Goal: Information Seeking & Learning: Check status

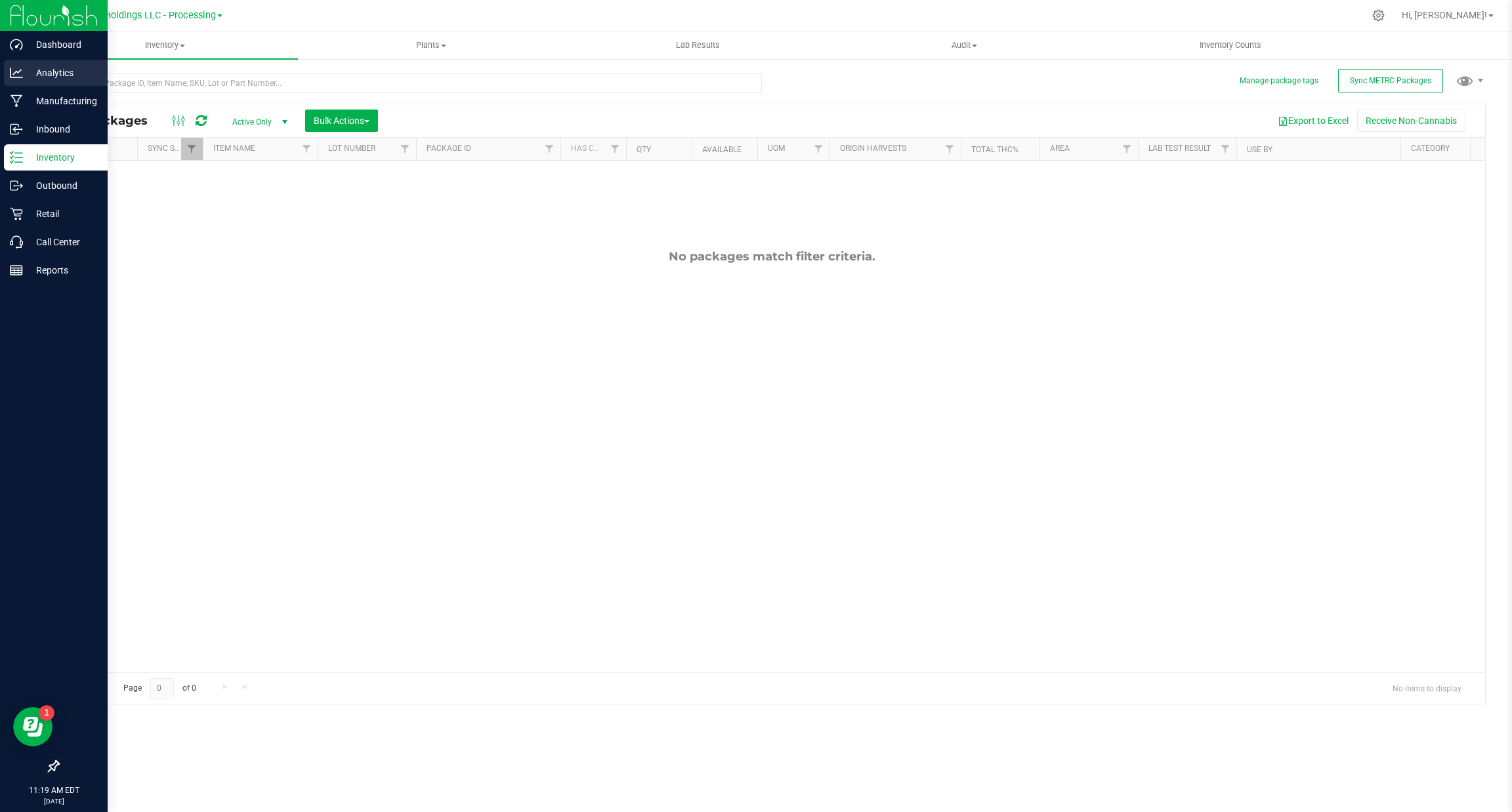
click at [14, 72] on icon at bounding box center [16, 73] width 13 height 13
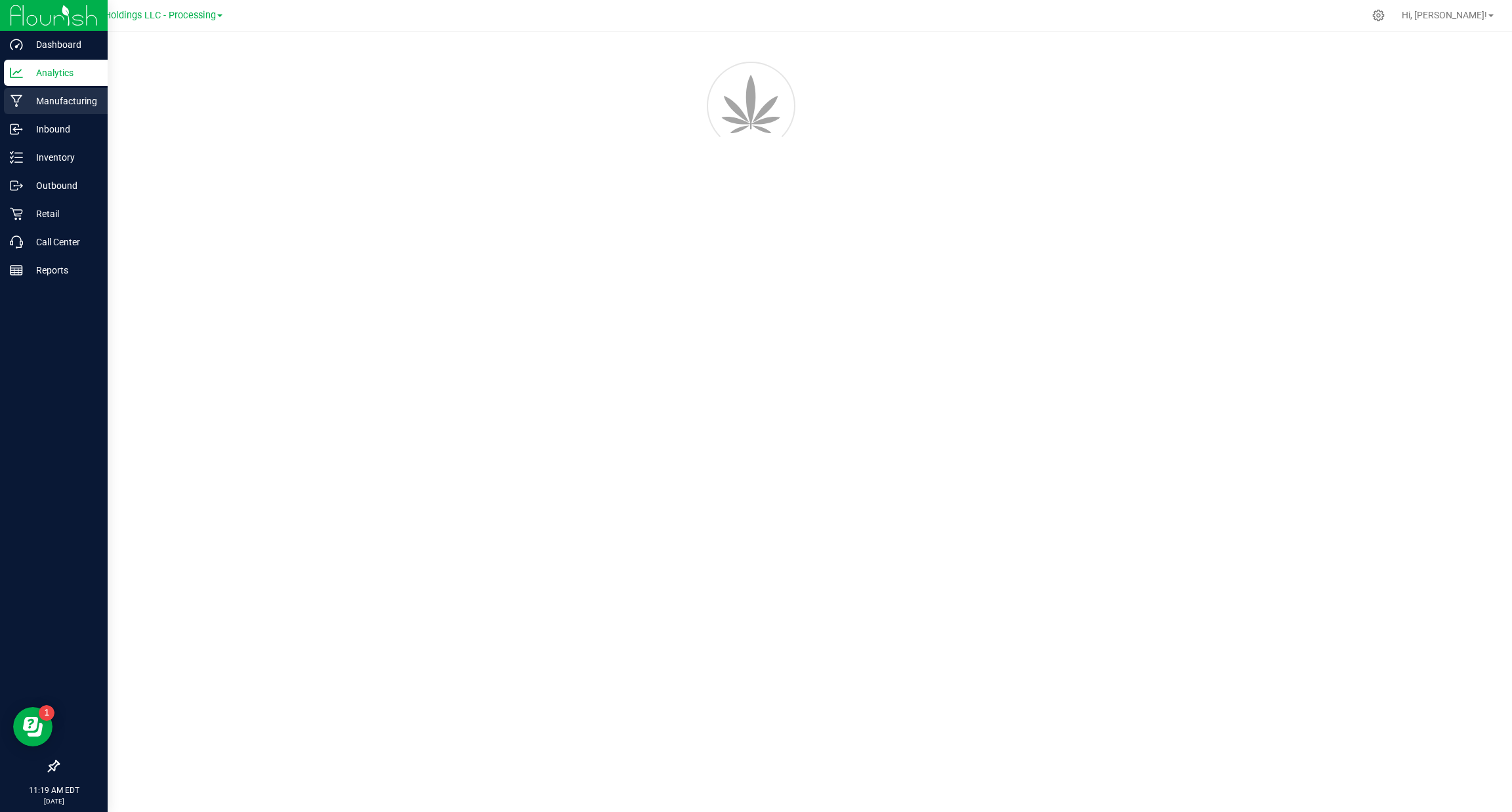
click at [22, 107] on div "Manufacturing" at bounding box center [56, 101] width 104 height 26
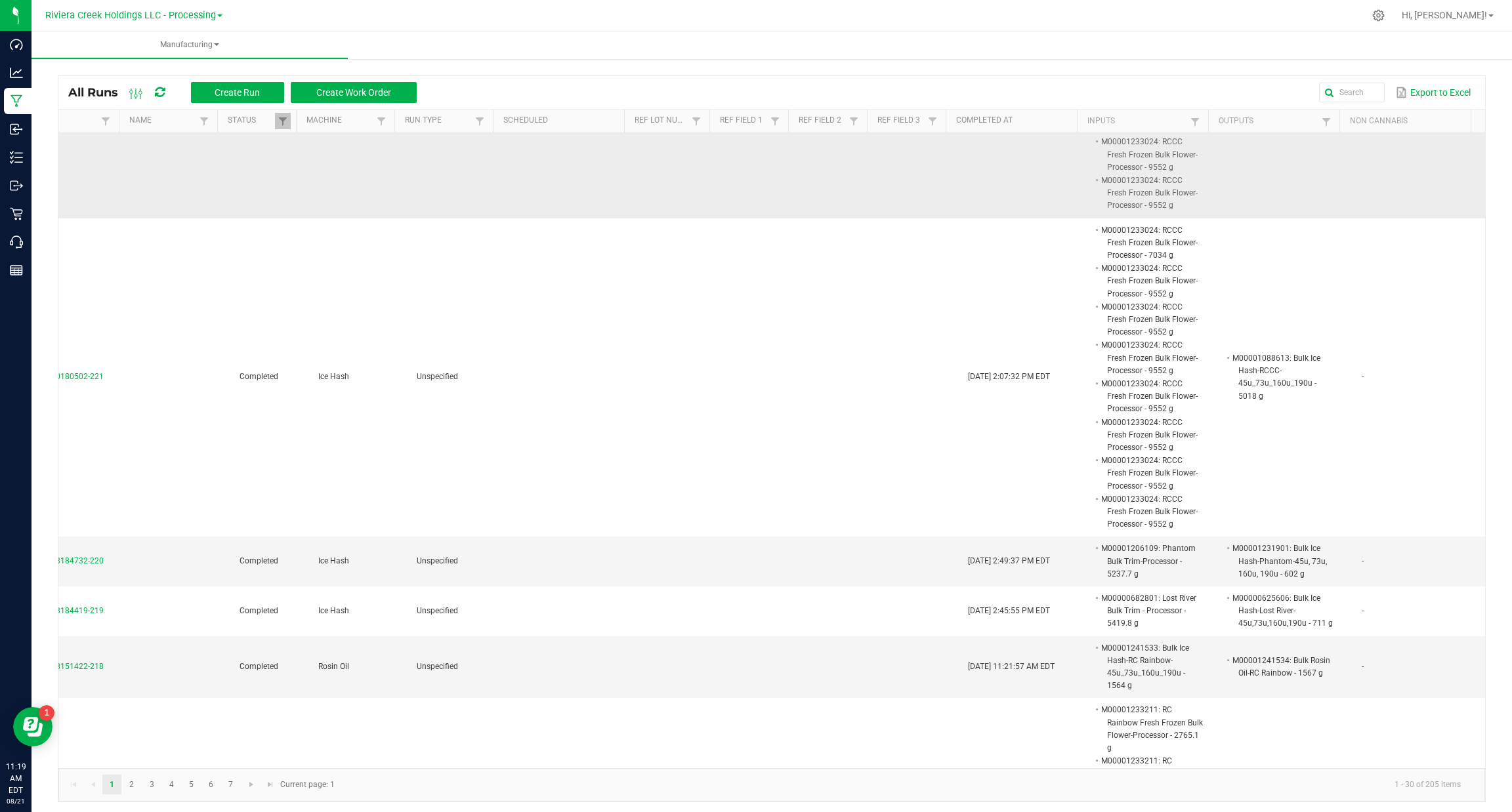
scroll to position [0, 86]
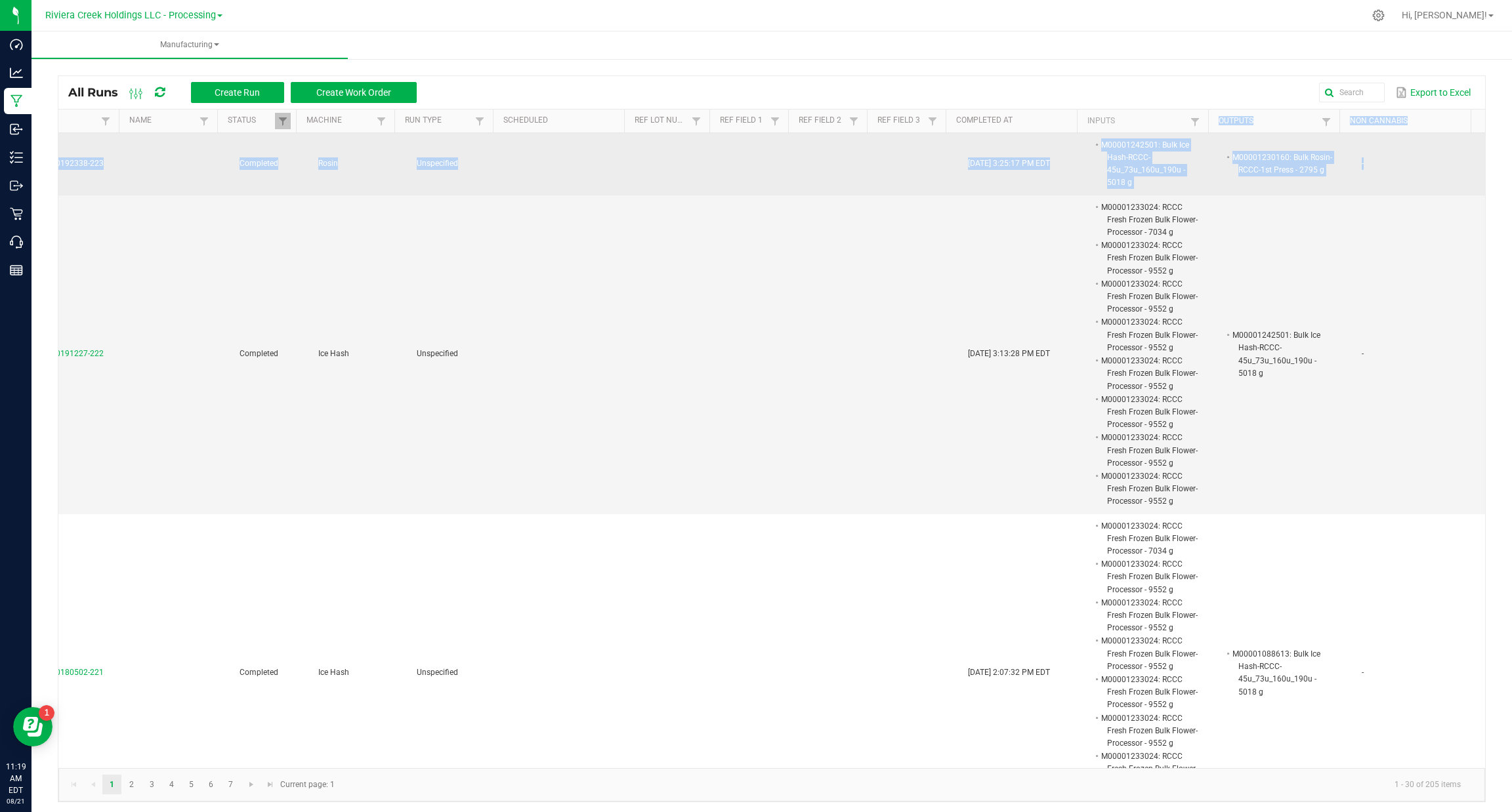
drag, startPoint x: 1329, startPoint y: 169, endPoint x: 1137, endPoint y: 143, distance: 193.8
click at [1129, 131] on div "Extraction Name Status Machine Run Type Scheduled Ref Lot Number Ref Field 1 Re…" at bounding box center [772, 439] width 1426 height 659
click at [1289, 181] on td "M00001230160: Bulk Rosin-RCCC-1st Press - 2795 g" at bounding box center [1288, 164] width 131 height 62
drag, startPoint x: 1131, startPoint y: 186, endPoint x: 1097, endPoint y: 181, distance: 34.4
click at [1035, 107] on kendo-grid "All Runs Create Run Create Work Order Export to Excel Extraction Name Status Ma…" at bounding box center [772, 438] width 1427 height 726
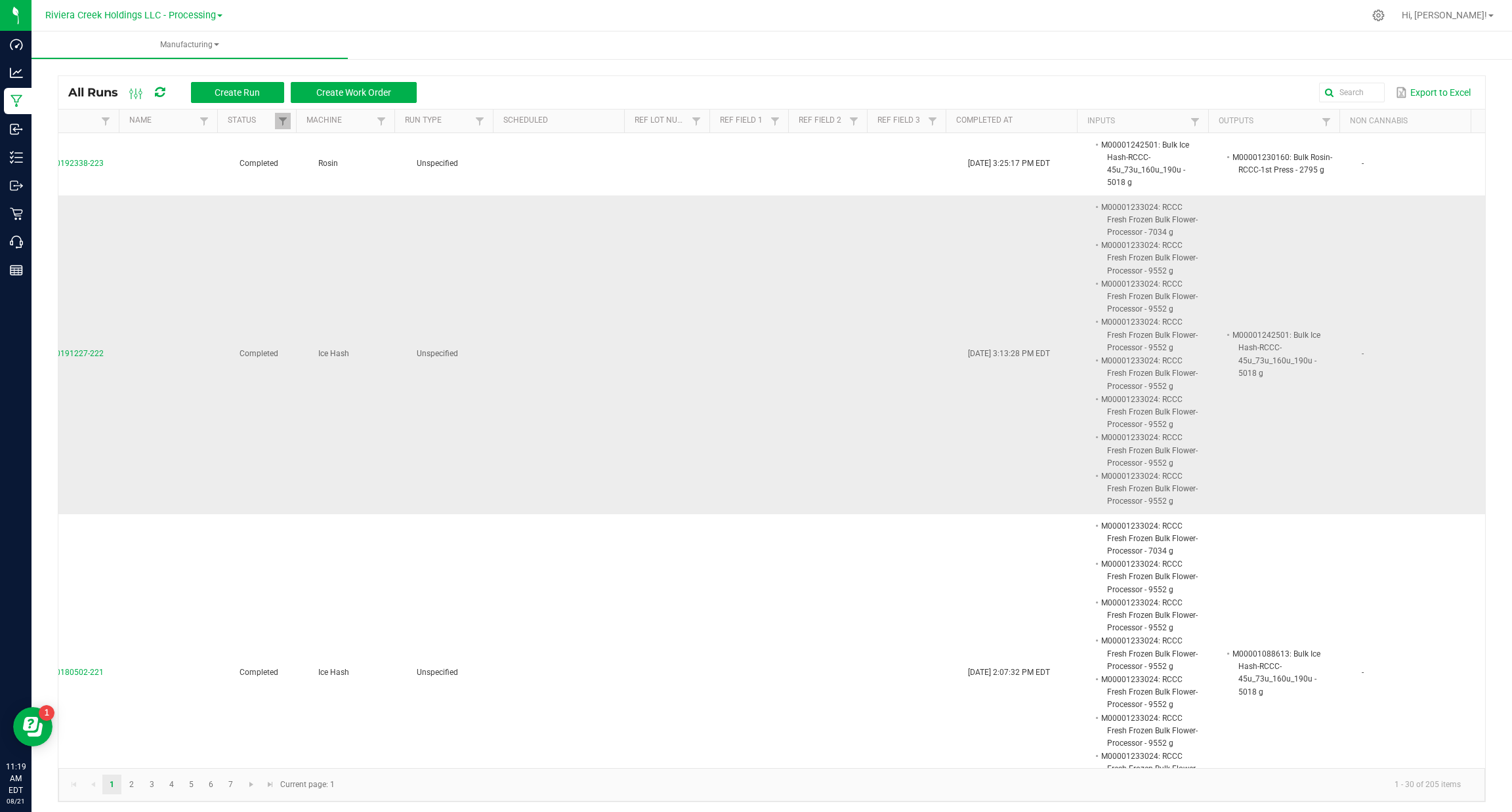
click at [1116, 197] on td "M00001233024: RCCC Fresh Frozen Bulk Flower-Processor - 7034 g M00001233024: RC…" at bounding box center [1156, 355] width 131 height 319
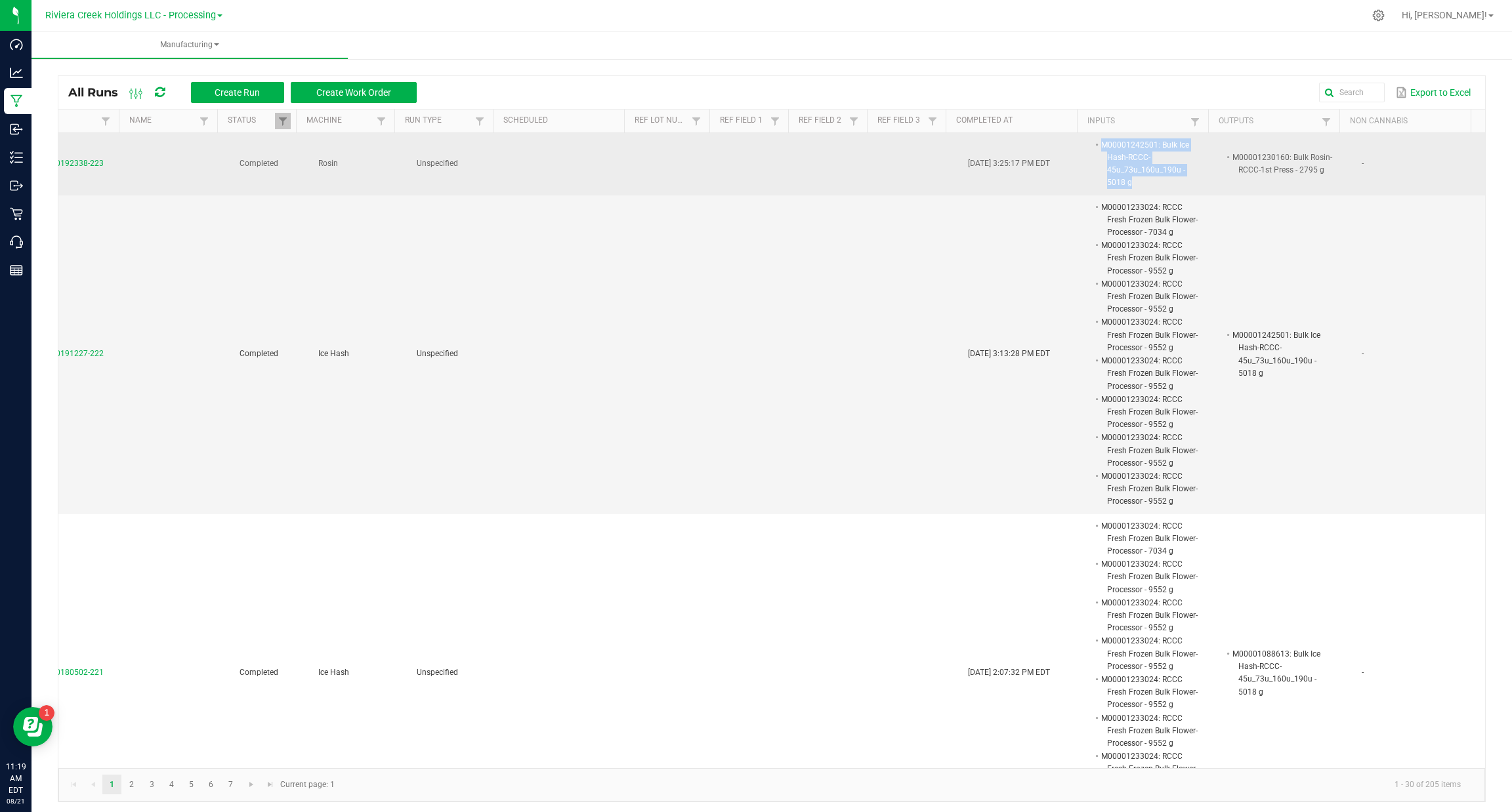
drag, startPoint x: 1110, startPoint y: 187, endPoint x: 1140, endPoint y: 189, distance: 30.1
click at [1099, 153] on li "M00001242501: Bulk Ice Hash-RCCC-45u_73u_160u_190u - 5018 g" at bounding box center [1150, 163] width 104 height 51
click at [1120, 177] on li "M00001242501: Bulk Ice Hash-RCCC-45u_73u_160u_190u - 5018 g" at bounding box center [1150, 163] width 104 height 51
click at [1112, 178] on li "M00001242501: Bulk Ice Hash-RCCC-45u_73u_160u_190u - 5018 g" at bounding box center [1150, 163] width 104 height 51
click at [1115, 181] on li "M00001242501: Bulk Ice Hash-RCCC-45u_73u_160u_190u - 5018 g" at bounding box center [1150, 163] width 104 height 51
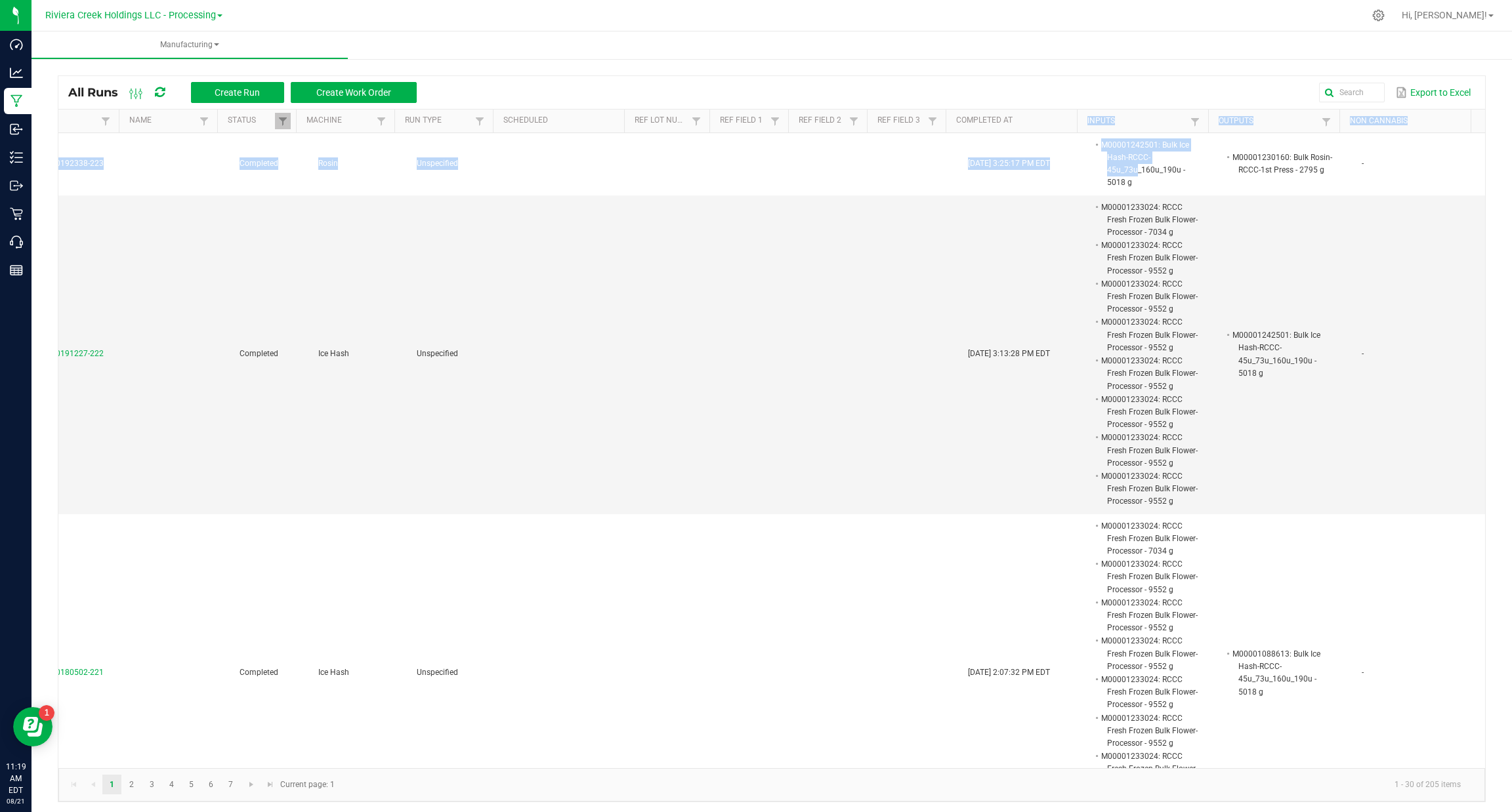
drag, startPoint x: 1105, startPoint y: 177, endPoint x: 1049, endPoint y: 131, distance: 72.5
click at [1049, 131] on div "Extraction Name Status Machine Run Type Scheduled Ref Lot Number Ref Field 1 Re…" at bounding box center [772, 439] width 1426 height 659
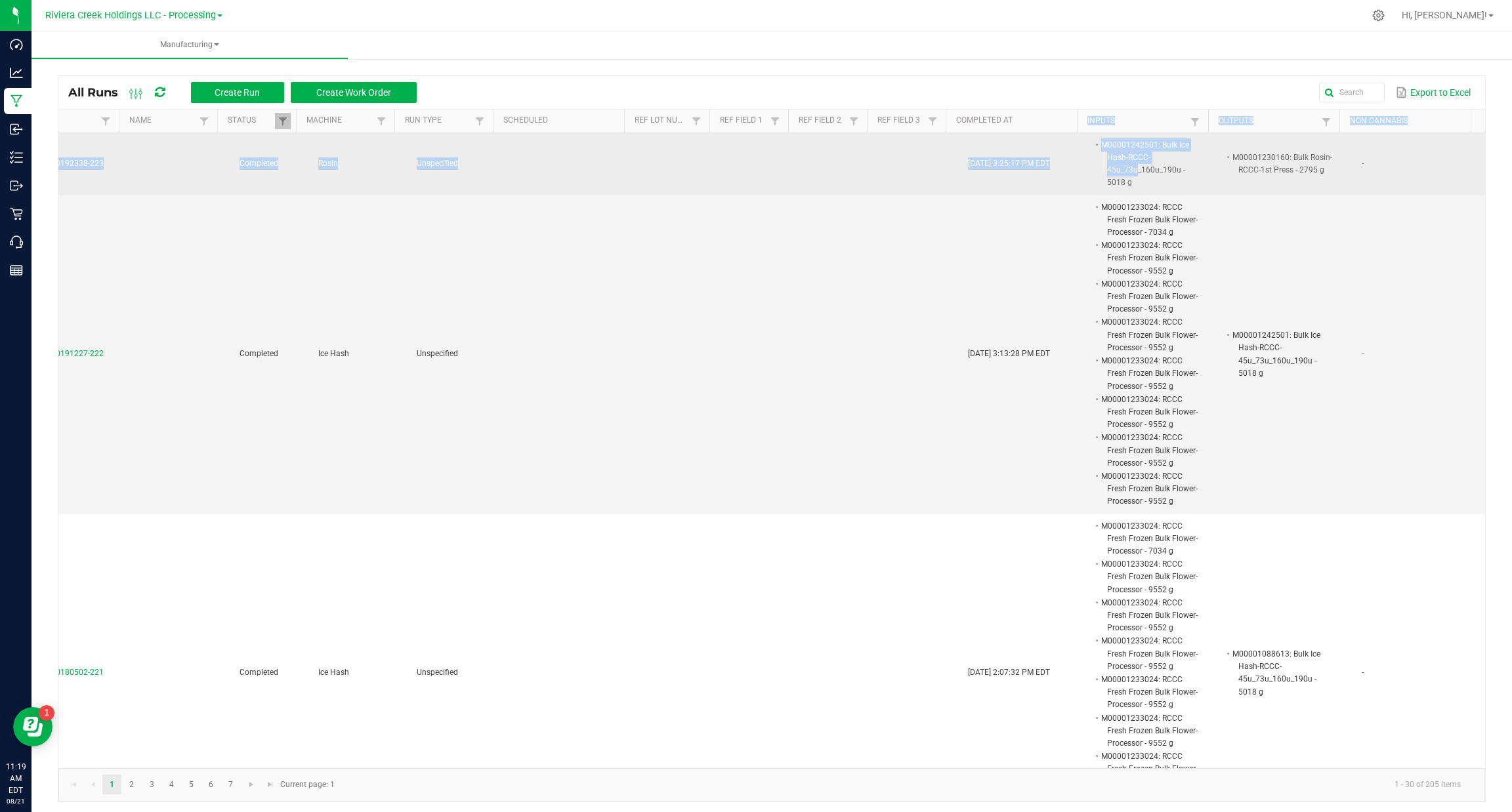
click at [1099, 174] on li "M00001242501: Bulk Ice Hash-RCCC-45u_73u_160u_190u - 5018 g" at bounding box center [1150, 163] width 104 height 51
drag, startPoint x: 1115, startPoint y: 190, endPoint x: 1048, endPoint y: 147, distance: 79.6
click at [1030, 131] on div "Extraction Name Status Machine Run Type Scheduled Ref Lot Number Ref Field 1 Re…" at bounding box center [772, 439] width 1426 height 659
click at [1099, 162] on li "M00001242501: Bulk Ice Hash-RCCC-45u_73u_160u_190u - 5018 g" at bounding box center [1150, 163] width 104 height 51
click at [881, 159] on td at bounding box center [920, 164] width 79 height 62
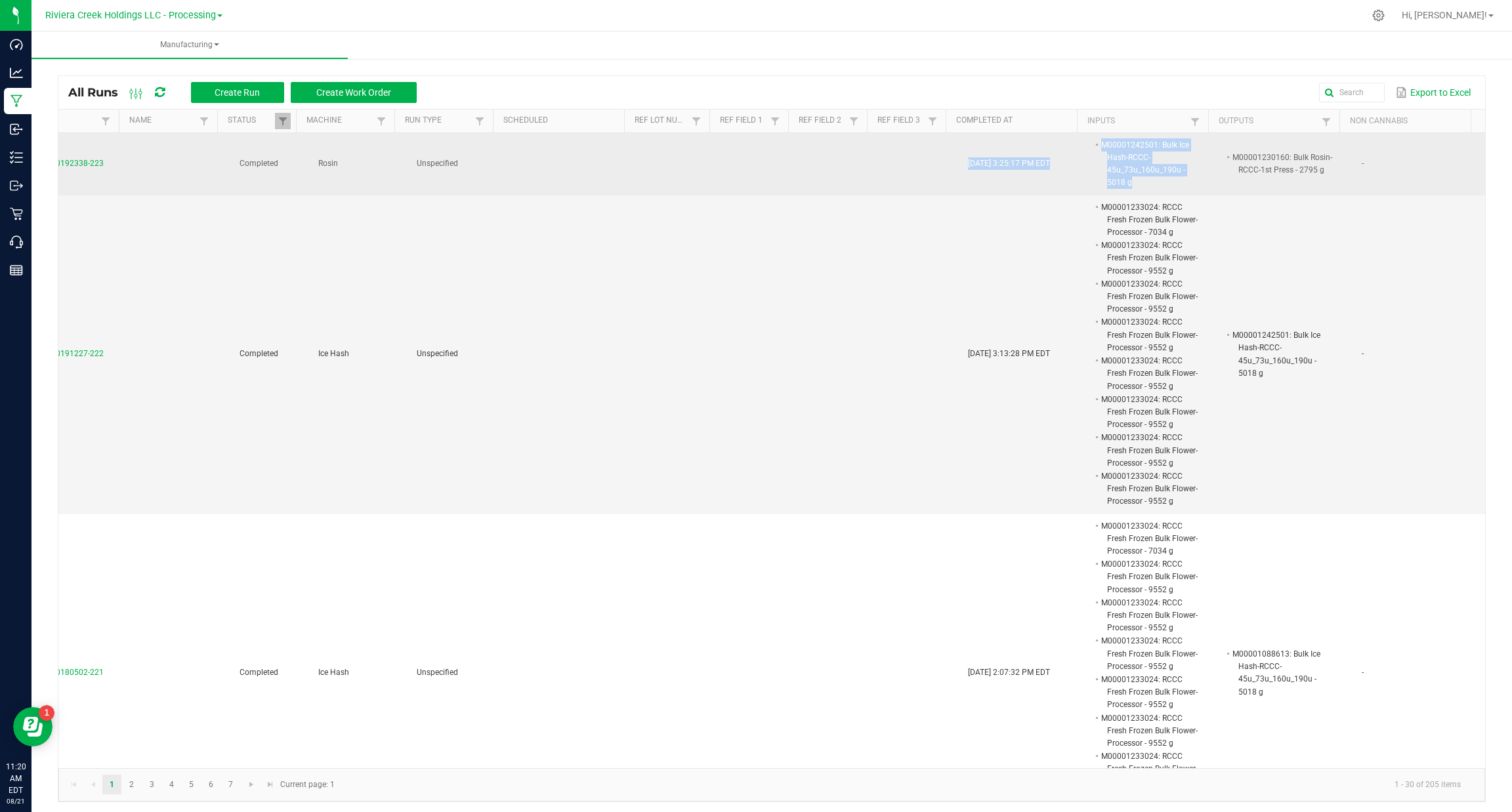
drag, startPoint x: 914, startPoint y: 156, endPoint x: 1115, endPoint y: 178, distance: 202.2
click at [1117, 179] on tr "MP-20250820192338-223 Completed Rosin Unspecified [DATE] 3:25:17 PM EDT M000012…" at bounding box center [743, 164] width 1483 height 62
click at [1048, 165] on td "[DATE] 3:25:17 PM EDT" at bounding box center [1026, 164] width 131 height 62
drag, startPoint x: 1054, startPoint y: 163, endPoint x: 914, endPoint y: 154, distance: 140.3
click at [914, 154] on tr "MP-20250820192338-223 Completed Rosin Unspecified [DATE] 3:25:17 PM EDT M000012…" at bounding box center [743, 164] width 1483 height 62
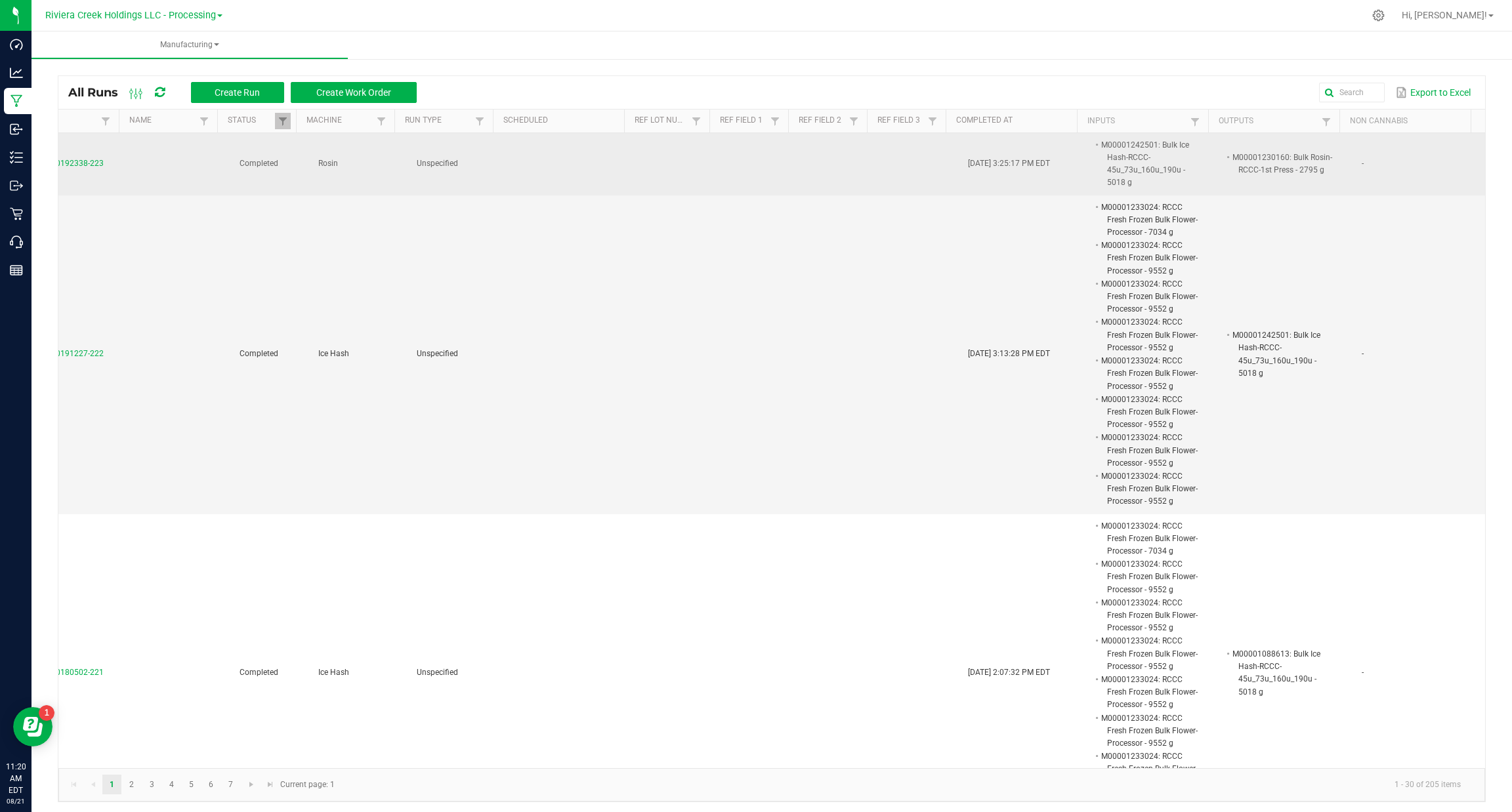
click at [914, 159] on td at bounding box center [920, 164] width 79 height 62
click at [960, 156] on td "[DATE] 3:25:17 PM EDT" at bounding box center [1026, 164] width 131 height 62
drag, startPoint x: 1003, startPoint y: 167, endPoint x: 1078, endPoint y: 167, distance: 75.0
click at [1077, 167] on tr "MP-20250820192338-223 Completed Rosin Unspecified [DATE] 3:25:17 PM EDT M000012…" at bounding box center [743, 164] width 1483 height 62
click at [1030, 163] on span "[DATE] 3:25:17 PM EDT" at bounding box center [1009, 163] width 82 height 10
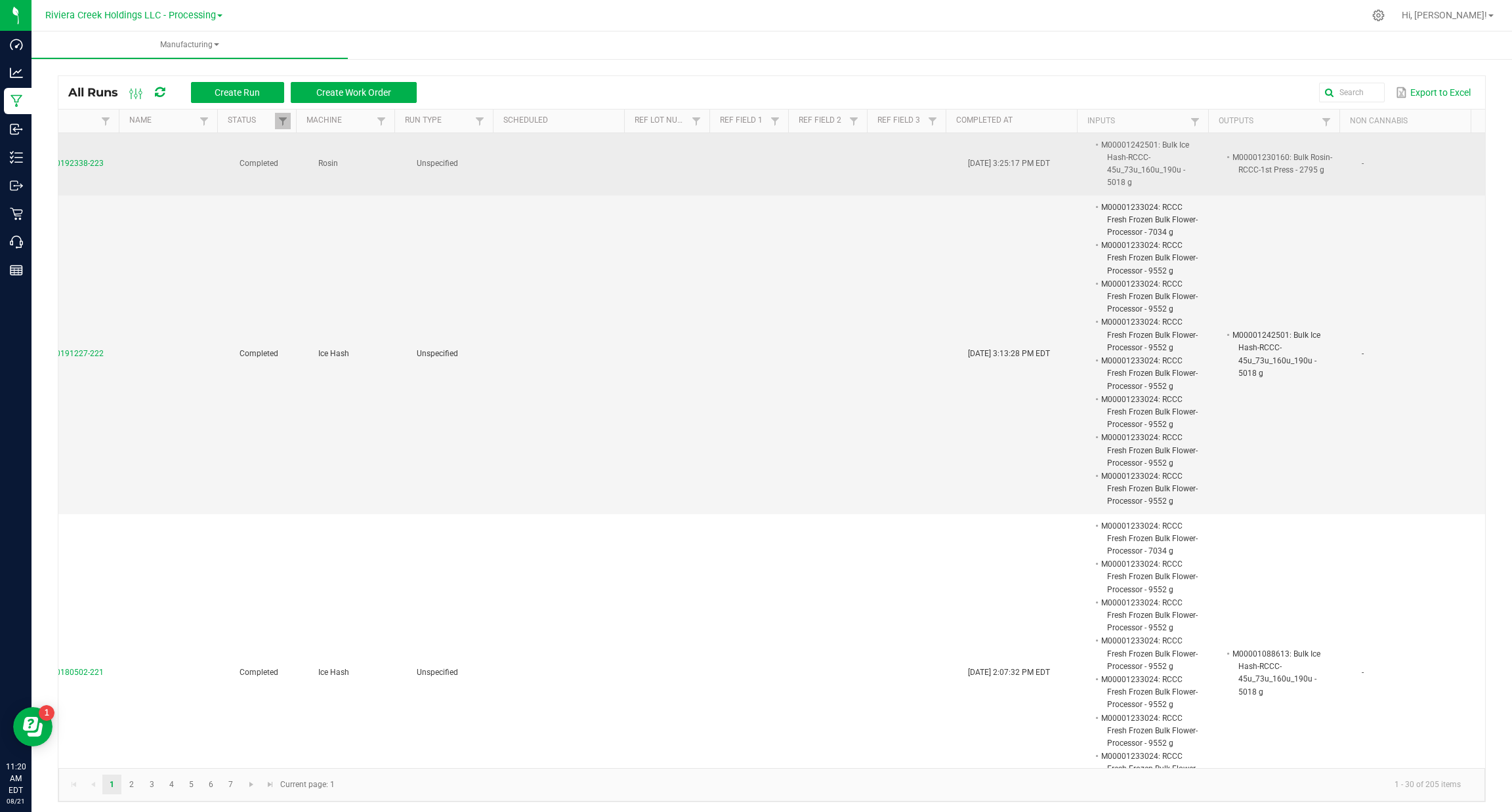
drag, startPoint x: 1040, startPoint y: 161, endPoint x: 916, endPoint y: 153, distance: 124.3
click at [916, 153] on tr "MP-20250820192338-223 Completed Rosin Unspecified [DATE] 3:25:17 PM EDT M000012…" at bounding box center [743, 164] width 1483 height 62
click at [916, 153] on td at bounding box center [920, 164] width 79 height 62
drag, startPoint x: 936, startPoint y: 169, endPoint x: 1045, endPoint y: 169, distance: 109.0
click at [1045, 169] on td "[DATE] 3:25:17 PM EDT" at bounding box center [1026, 164] width 131 height 62
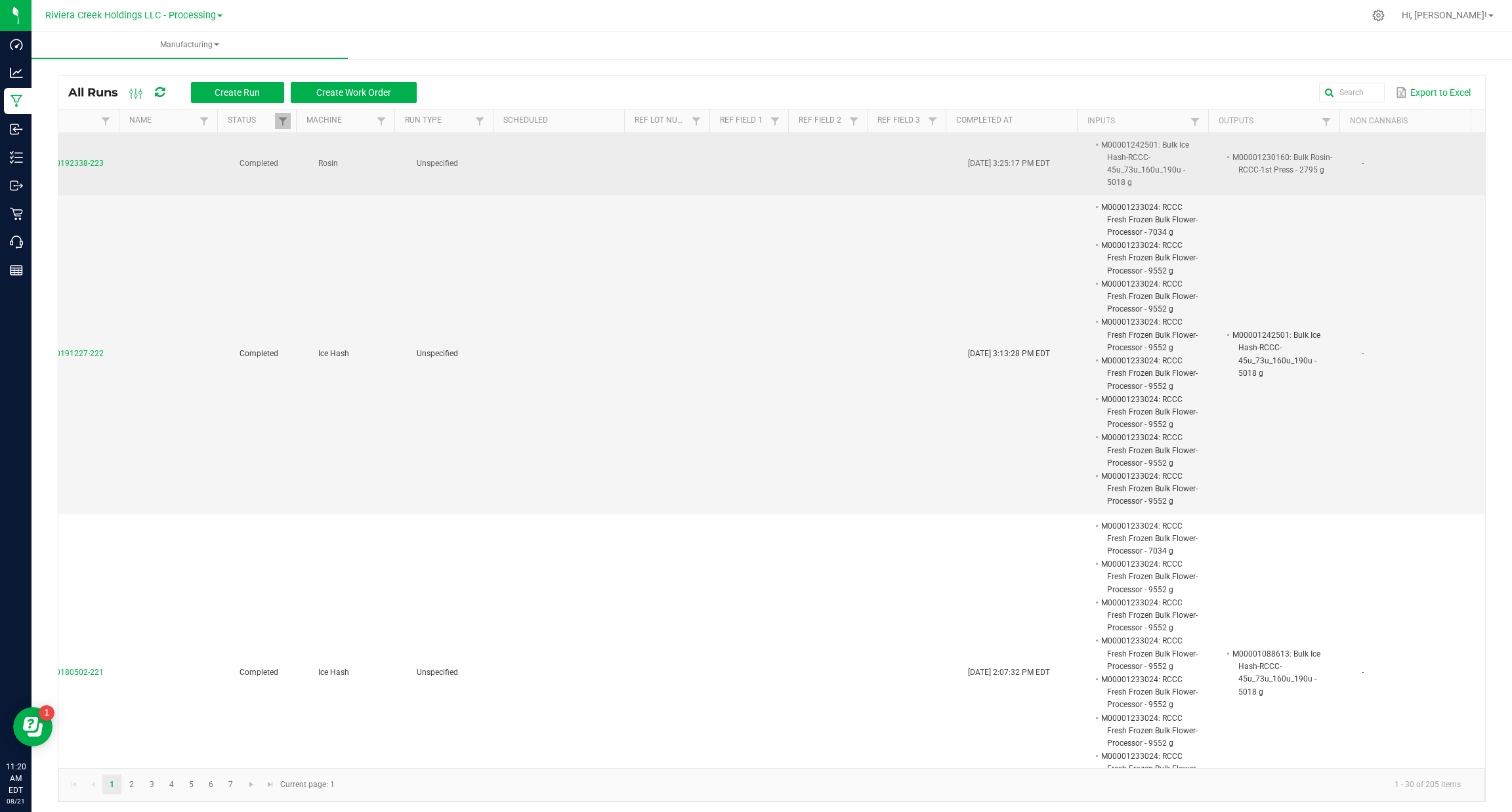
click at [1045, 170] on td "[DATE] 3:25:17 PM EDT" at bounding box center [1026, 164] width 131 height 62
drag, startPoint x: 1050, startPoint y: 164, endPoint x: 875, endPoint y: 162, distance: 175.0
click at [875, 162] on tr "MP-20250820192338-223 Completed Rosin Unspecified [DATE] 3:25:17 PM EDT M000012…" at bounding box center [743, 164] width 1483 height 62
click at [881, 162] on td at bounding box center [920, 164] width 79 height 62
drag, startPoint x: 918, startPoint y: 161, endPoint x: 1081, endPoint y: 166, distance: 163.1
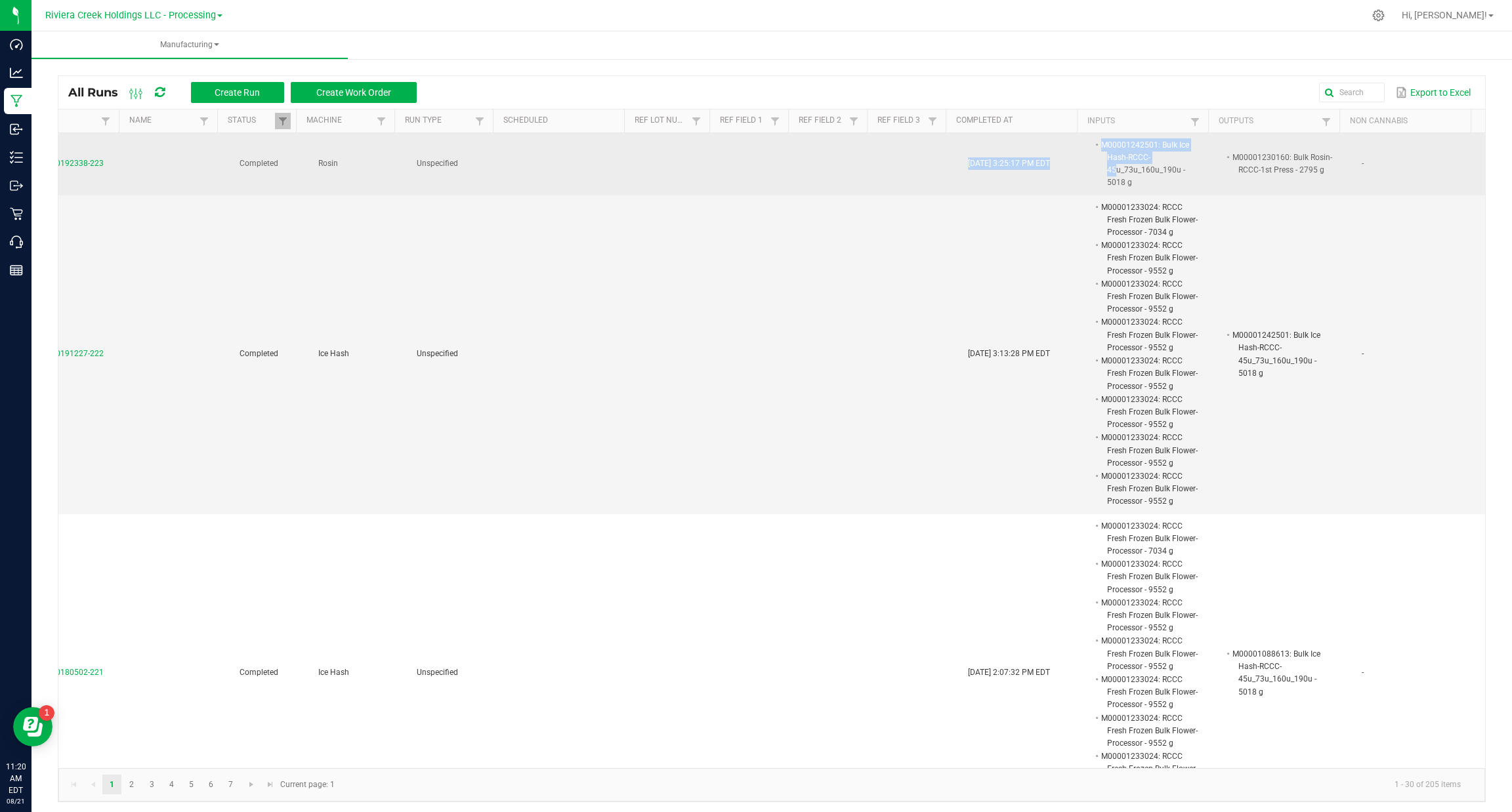
click at [1086, 167] on tr "MP-20250820192338-223 Completed Rosin Unspecified [DATE] 3:25:17 PM EDT M000012…" at bounding box center [743, 164] width 1483 height 62
click at [1048, 161] on td "[DATE] 3:25:17 PM EDT" at bounding box center [1026, 164] width 131 height 62
drag, startPoint x: 1049, startPoint y: 166, endPoint x: 891, endPoint y: 169, distance: 158.0
click at [891, 163] on tr "MP-20250820192338-223 Completed Rosin Unspecified [DATE] 3:25:17 PM EDT M000012…" at bounding box center [743, 164] width 1483 height 62
click at [907, 178] on td at bounding box center [920, 164] width 79 height 62
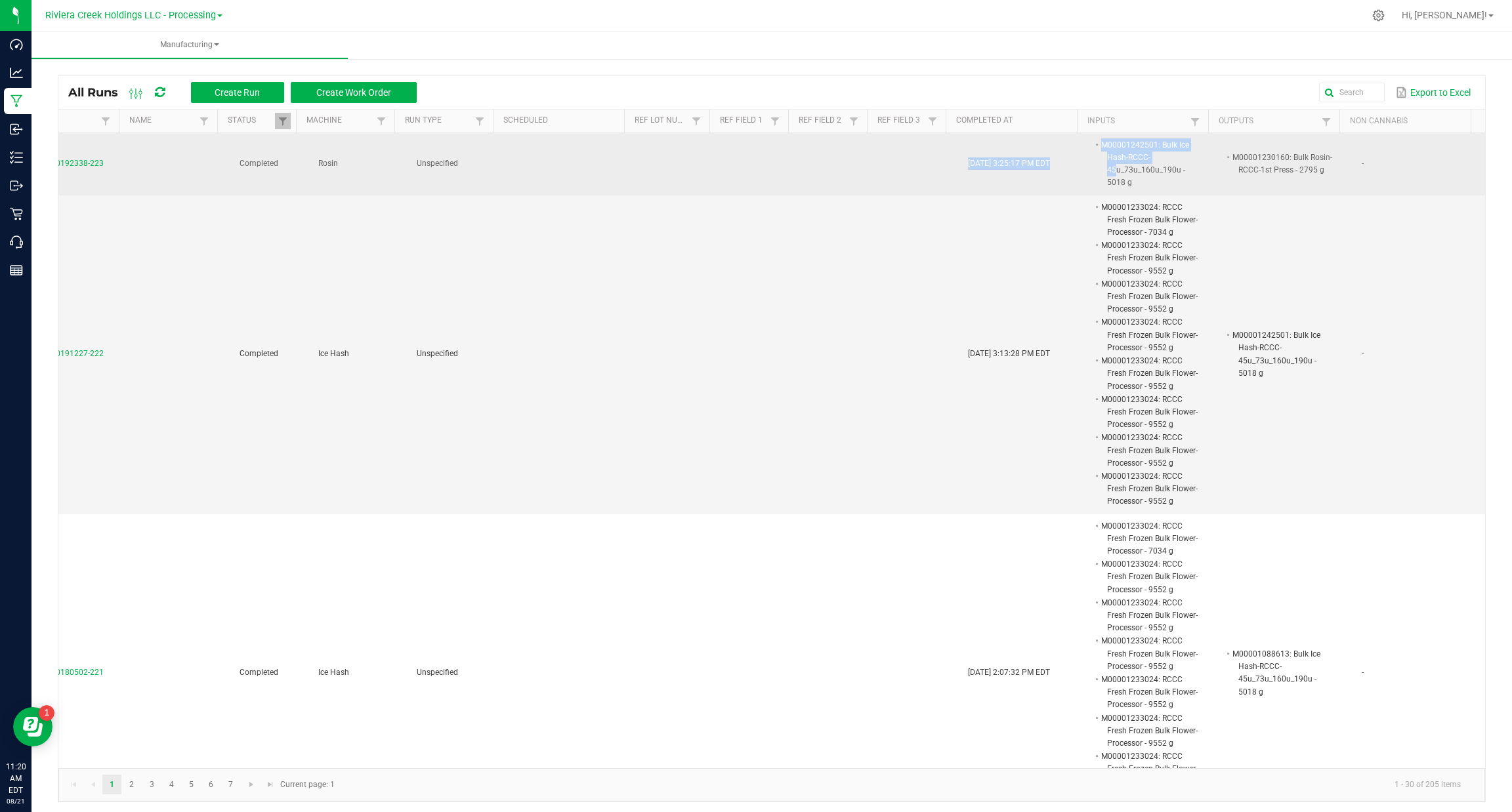
click at [922, 170] on td at bounding box center [920, 164] width 79 height 62
click at [960, 170] on td "[DATE] 3:25:17 PM EDT" at bounding box center [1026, 164] width 131 height 62
drag, startPoint x: 931, startPoint y: 163, endPoint x: 1061, endPoint y: 161, distance: 130.0
click at [1061, 161] on tr "MP-20250820192338-223 Completed Rosin Unspecified [DATE] 3:25:17 PM EDT M000012…" at bounding box center [743, 164] width 1483 height 62
click at [1045, 159] on td "[DATE] 3:25:17 PM EDT" at bounding box center [1026, 164] width 131 height 62
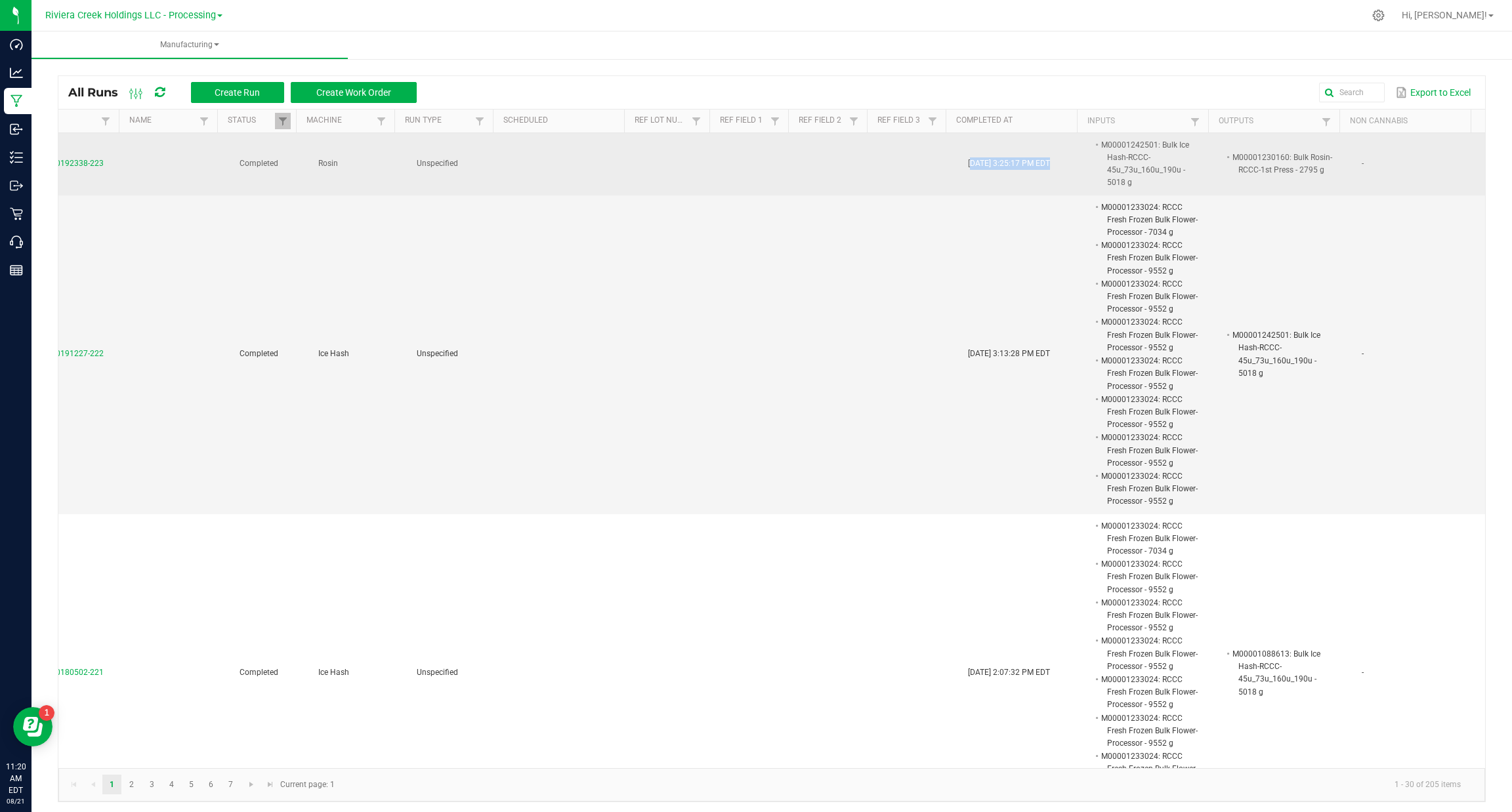
click at [1053, 159] on td "[DATE] 3:25:17 PM EDT" at bounding box center [1026, 164] width 131 height 62
click at [1019, 164] on span "[DATE] 3:25:17 PM EDT" at bounding box center [1009, 163] width 82 height 10
drag, startPoint x: 938, startPoint y: 164, endPoint x: 1040, endPoint y: 164, distance: 102.0
click at [1040, 164] on span "[DATE] 3:25:17 PM EDT" at bounding box center [1009, 163] width 82 height 10
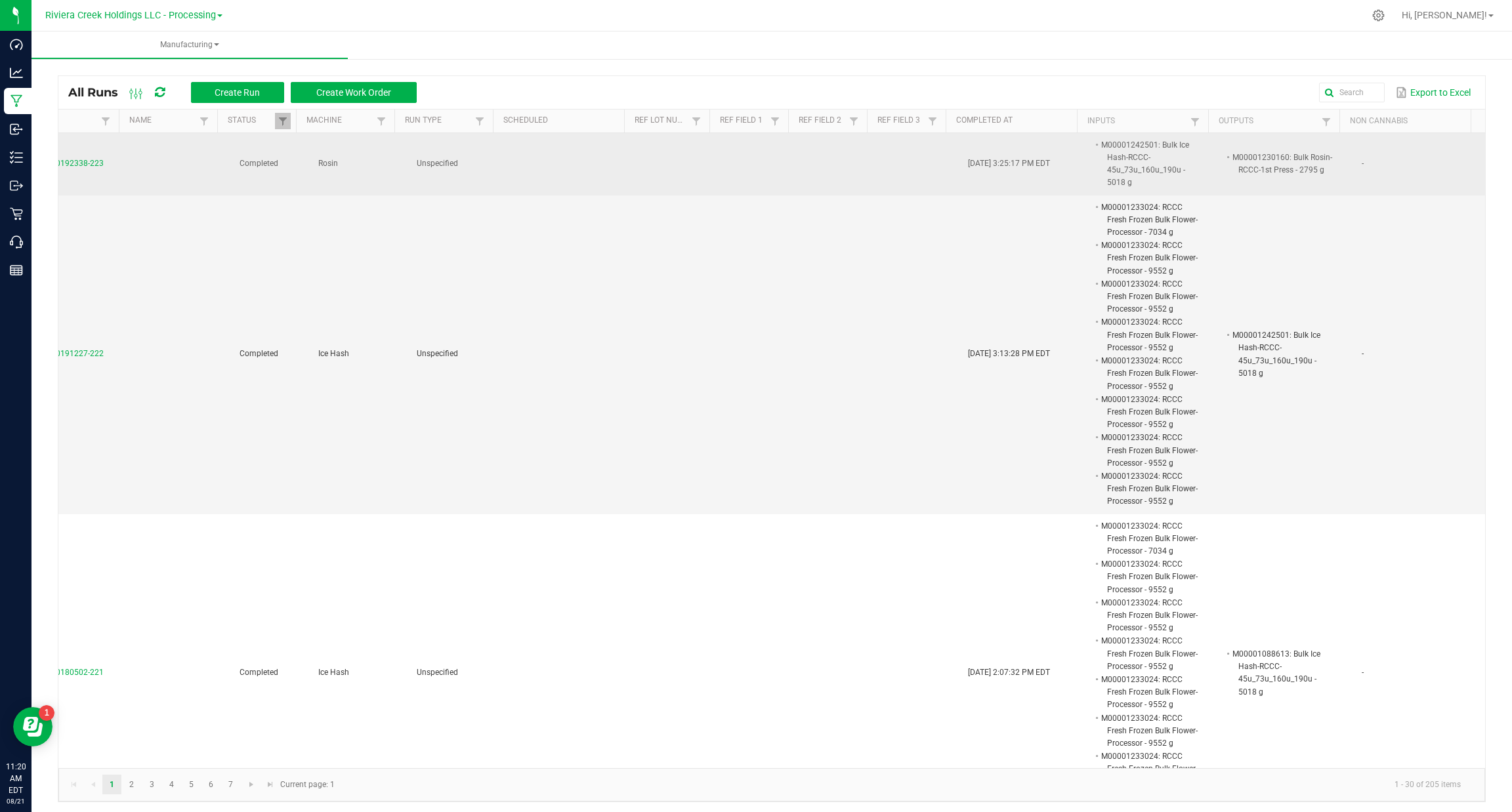
drag, startPoint x: 1049, startPoint y: 162, endPoint x: 907, endPoint y: 163, distance: 142.0
click at [907, 163] on tr "MP-20250820192338-223 Completed Rosin Unspecified [DATE] 3:25:17 PM EDT M000012…" at bounding box center [743, 164] width 1483 height 62
click at [907, 163] on td at bounding box center [920, 164] width 79 height 62
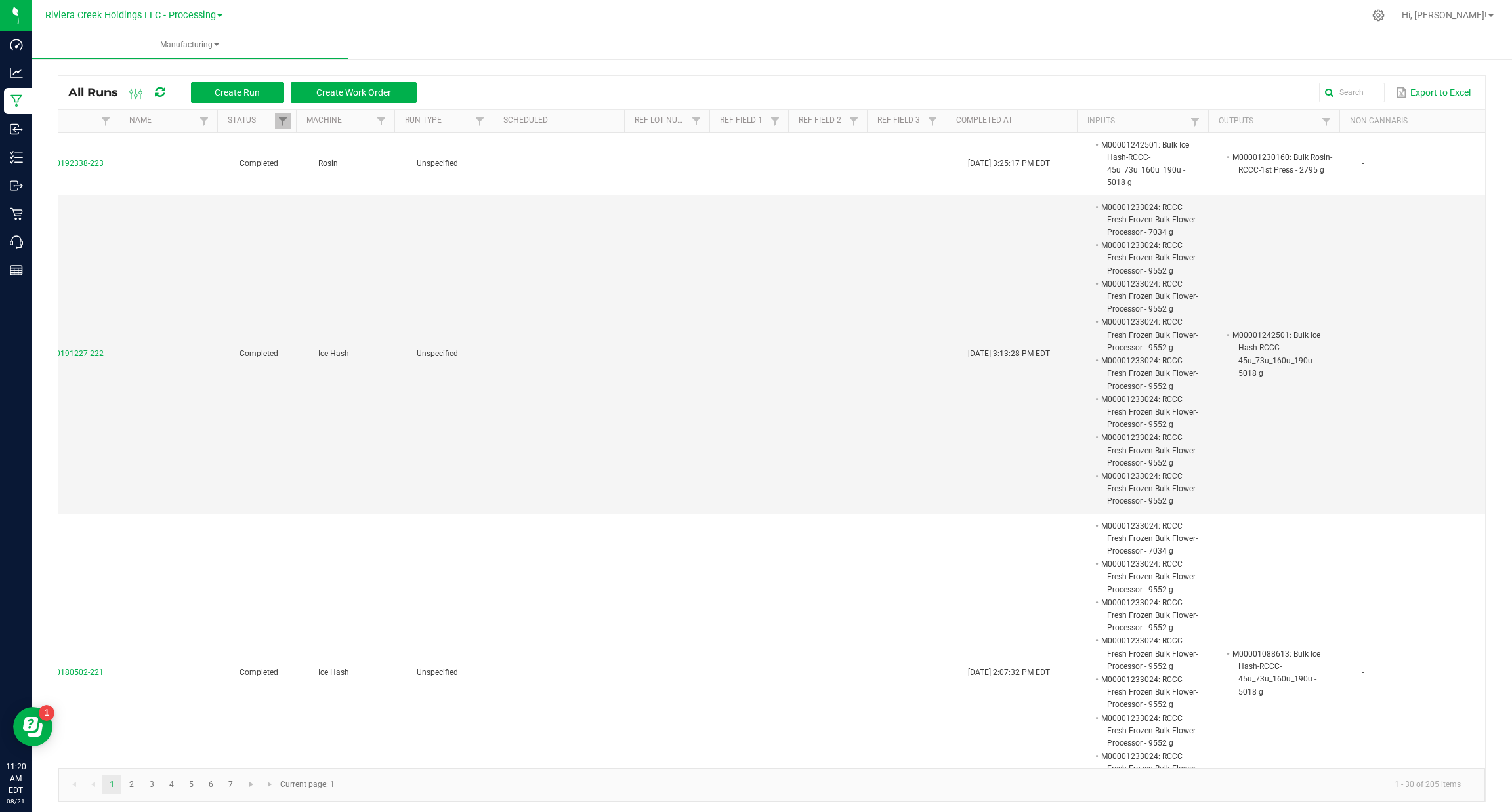
scroll to position [0, 0]
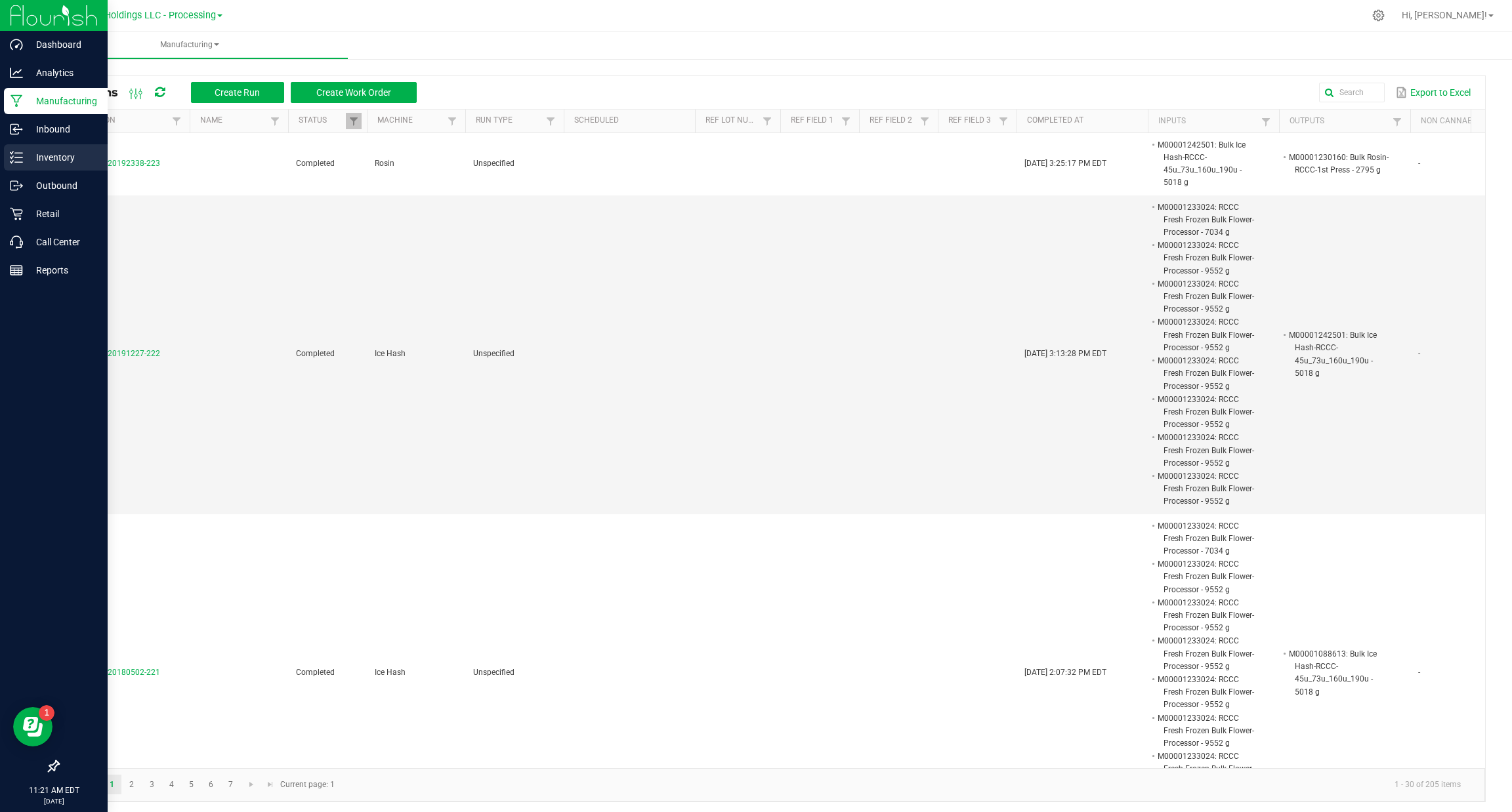
click at [18, 147] on div "Inventory" at bounding box center [56, 157] width 104 height 26
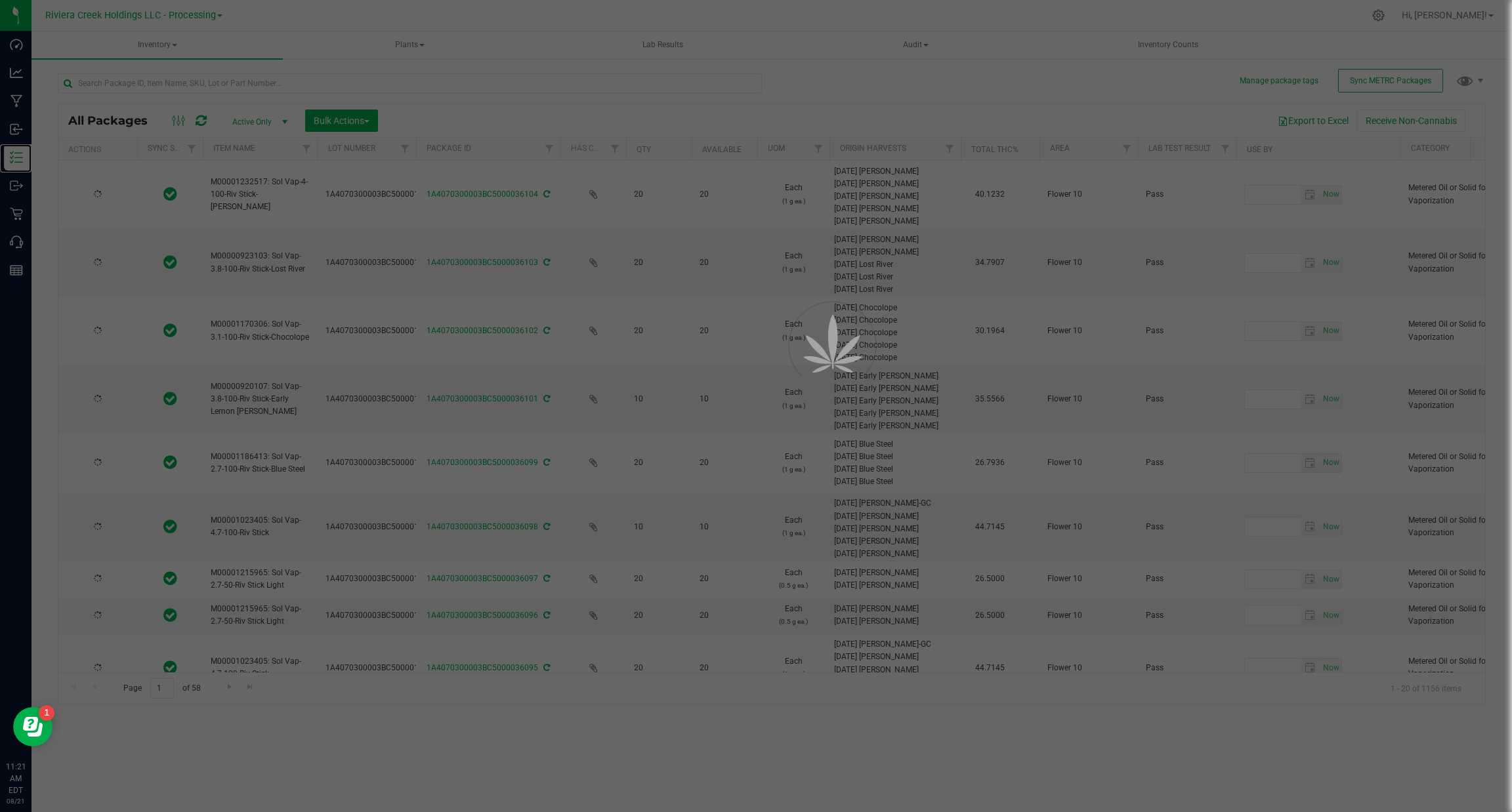
type input "[DATE]"
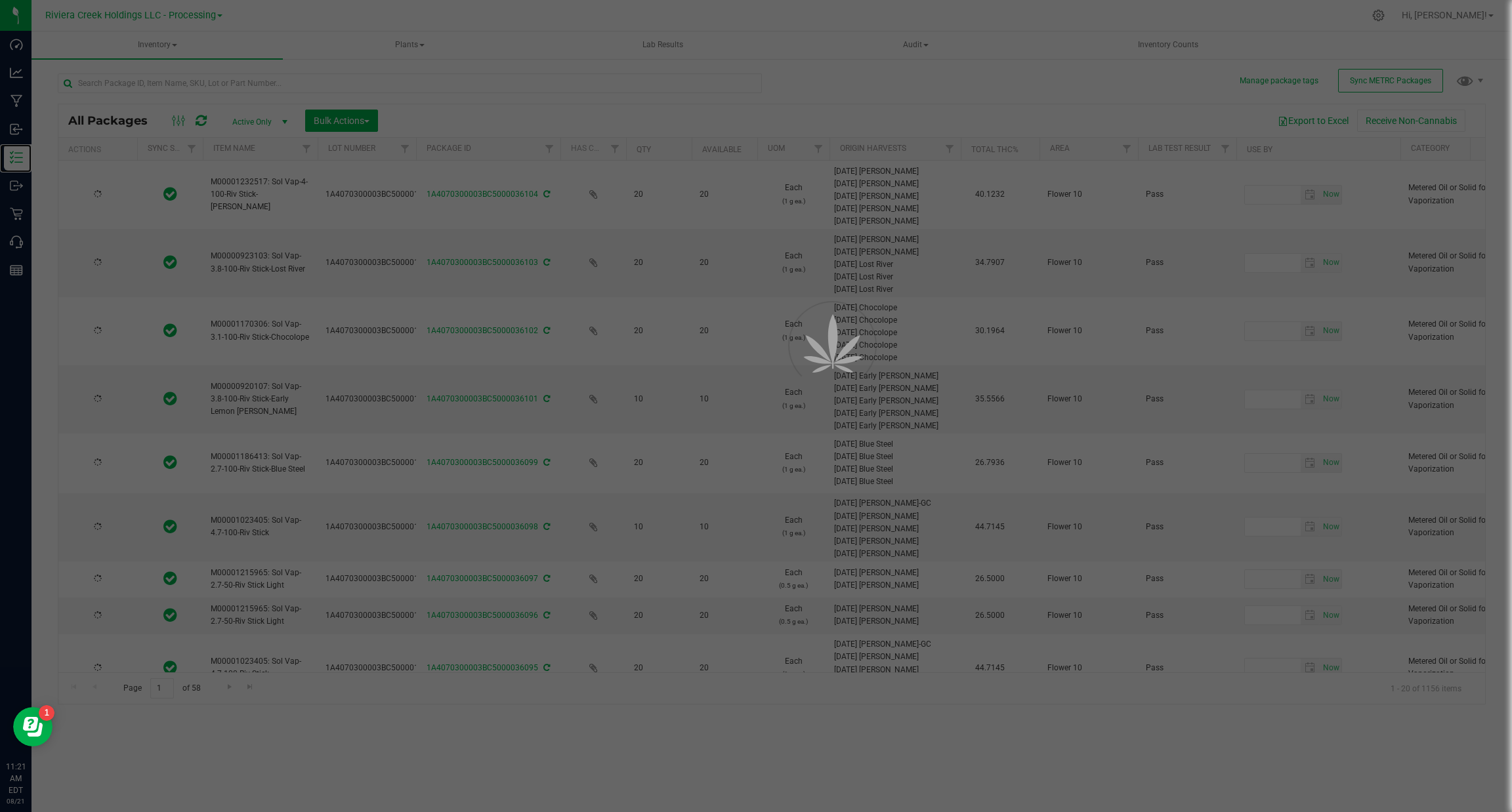
type input "[DATE]"
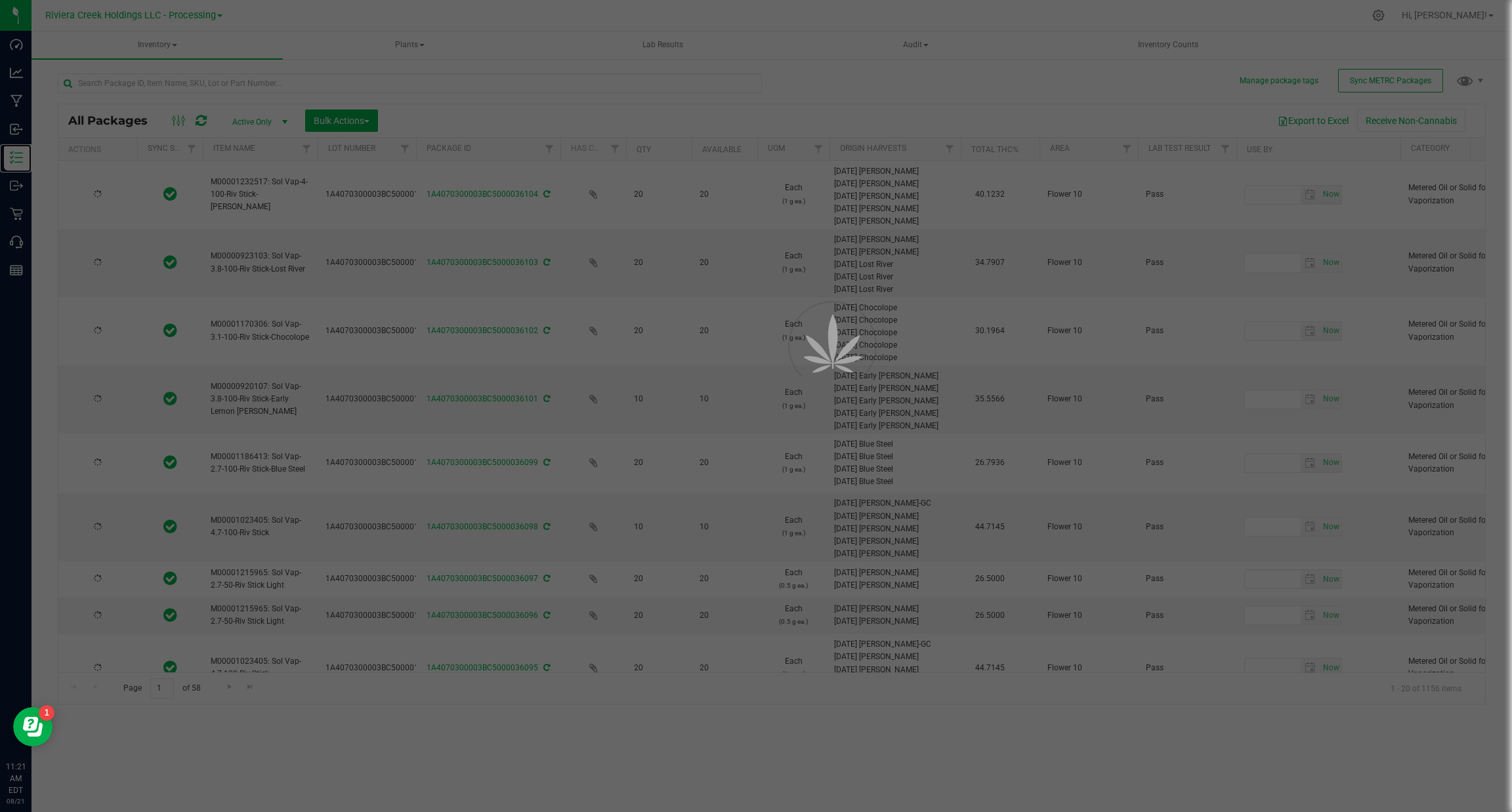
type input "[DATE]"
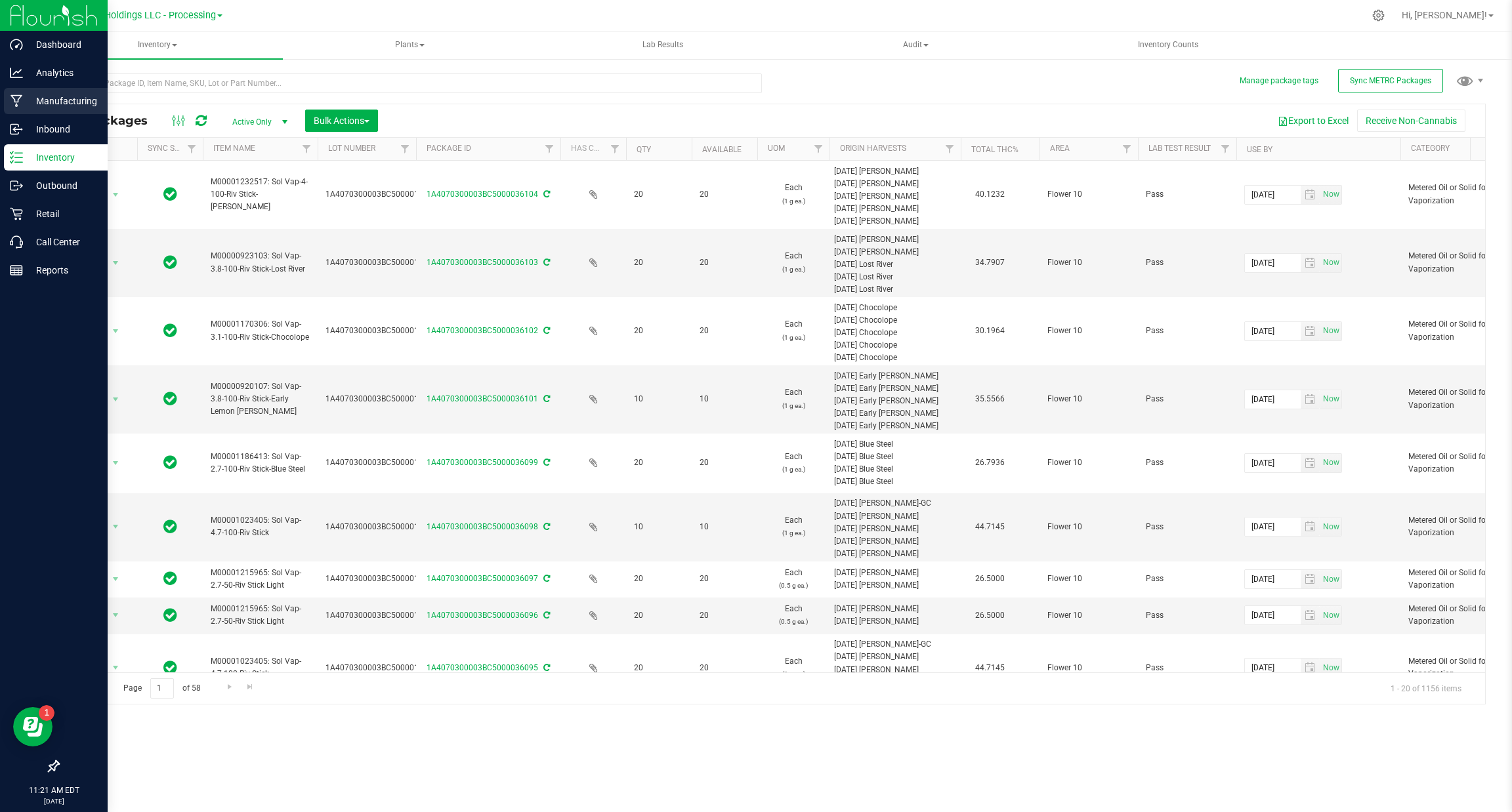
click at [55, 95] on p "Manufacturing" at bounding box center [62, 101] width 79 height 16
